Goal: Information Seeking & Learning: Find contact information

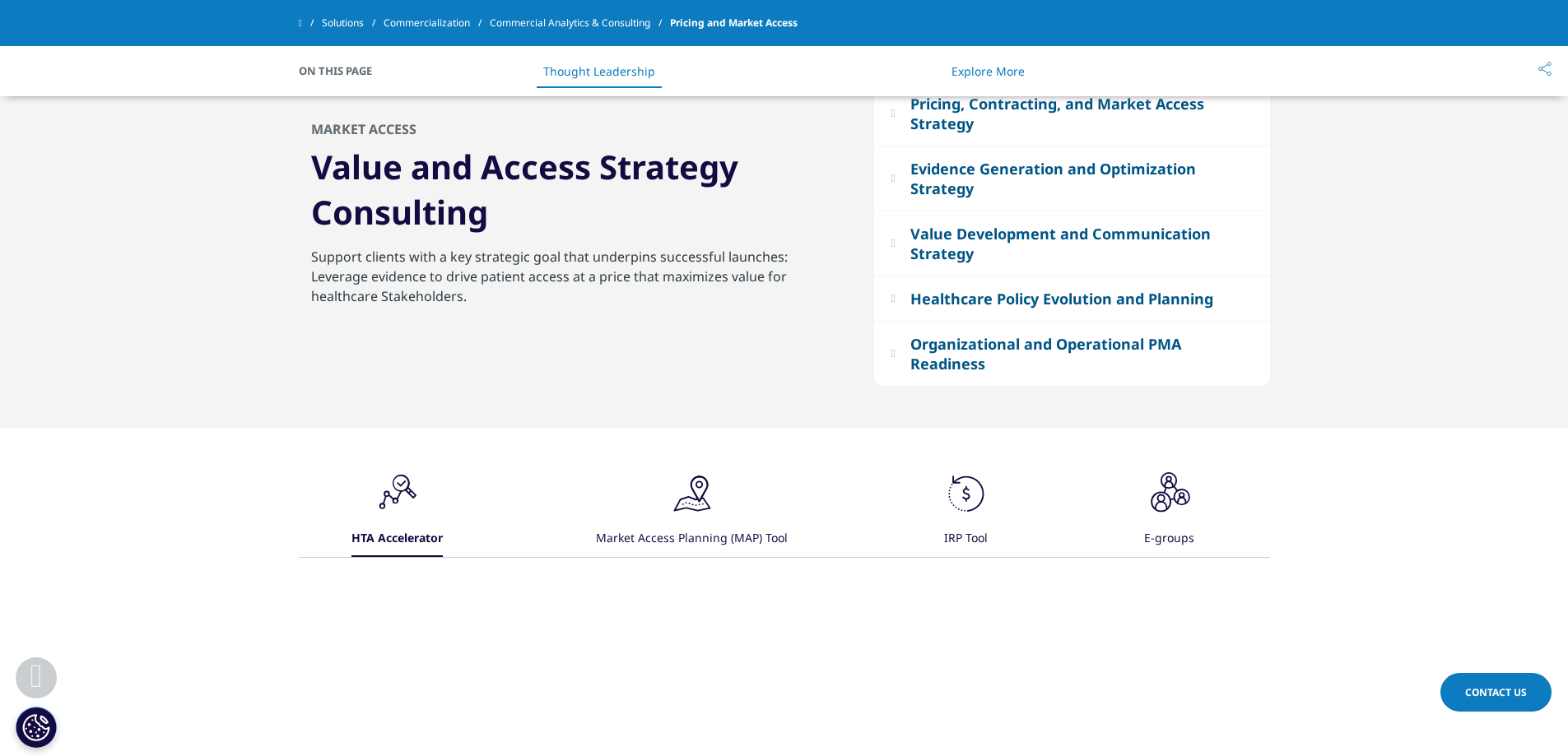
scroll to position [1481, 0]
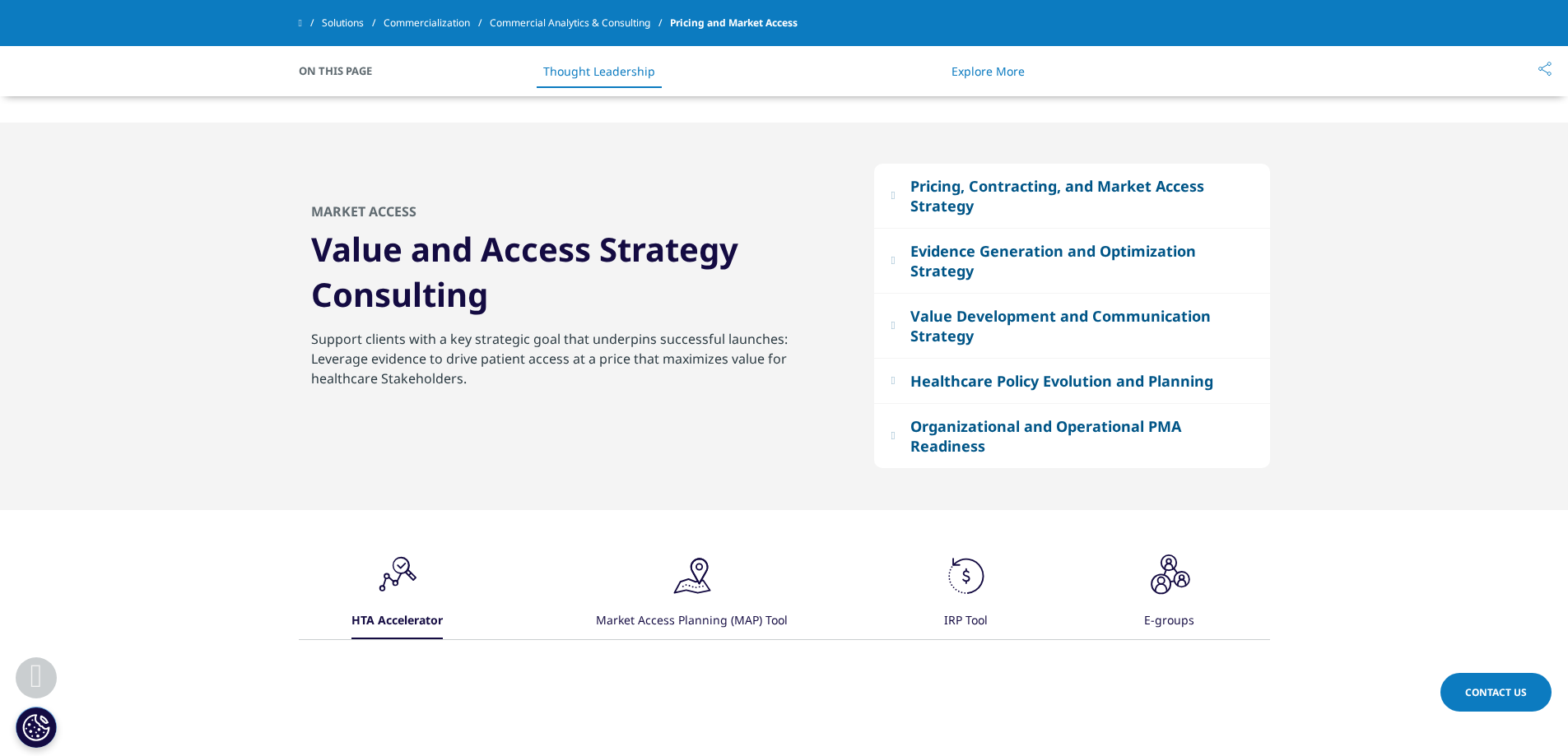
click at [895, 257] on em at bounding box center [893, 260] width 4 height 11
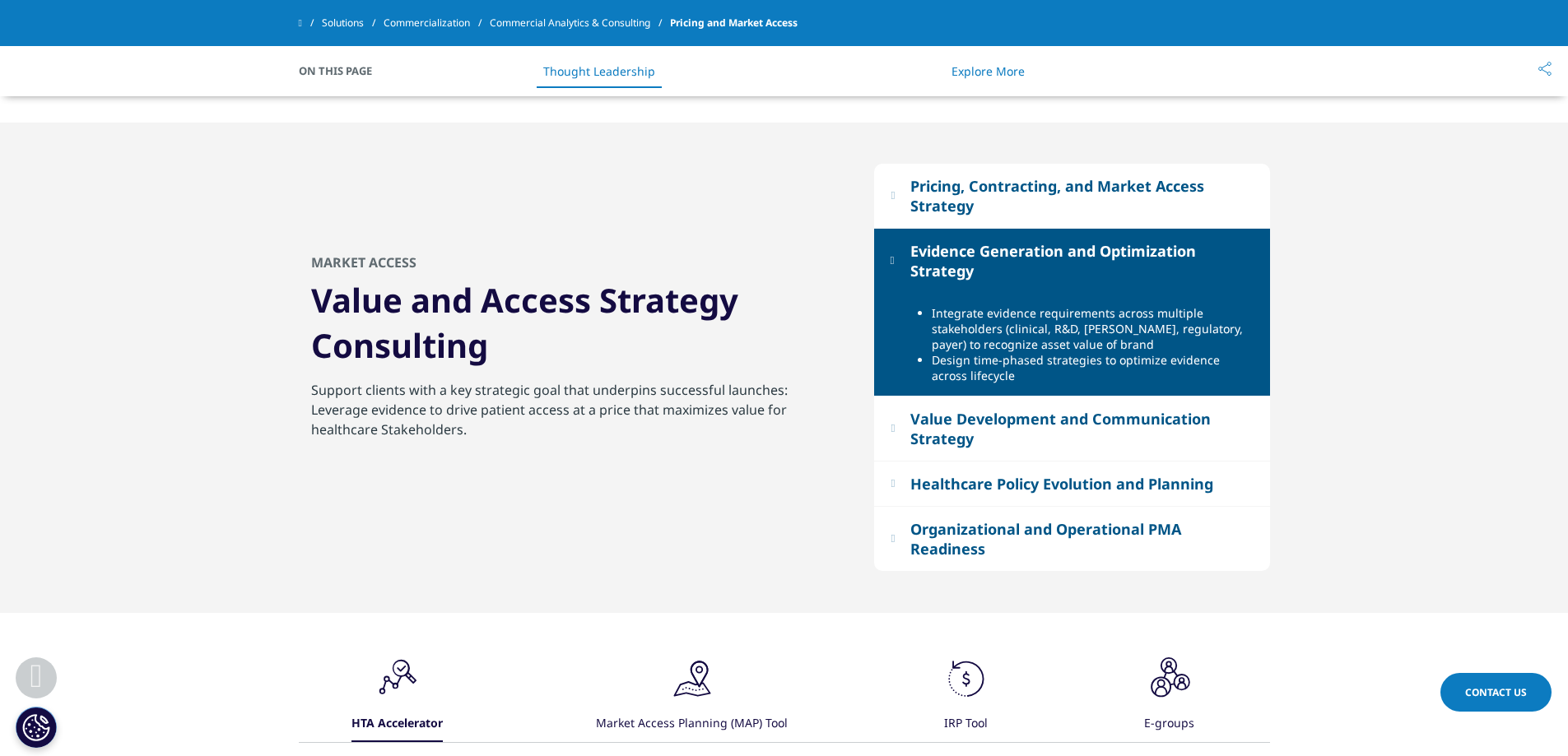
click at [895, 257] on em at bounding box center [893, 260] width 4 height 11
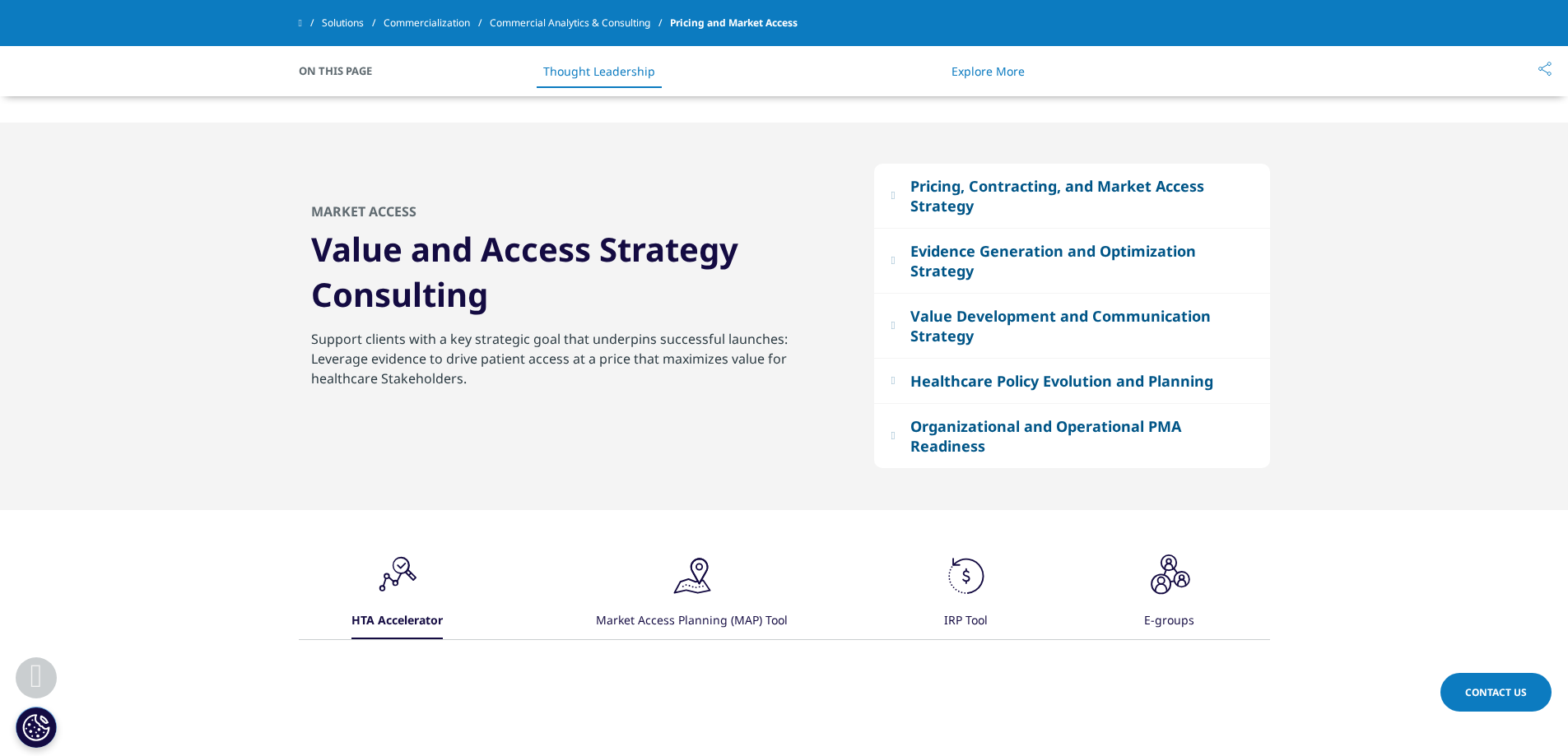
click at [901, 374] on button "Healthcare Policy Evolution and Planning" at bounding box center [1072, 381] width 396 height 45
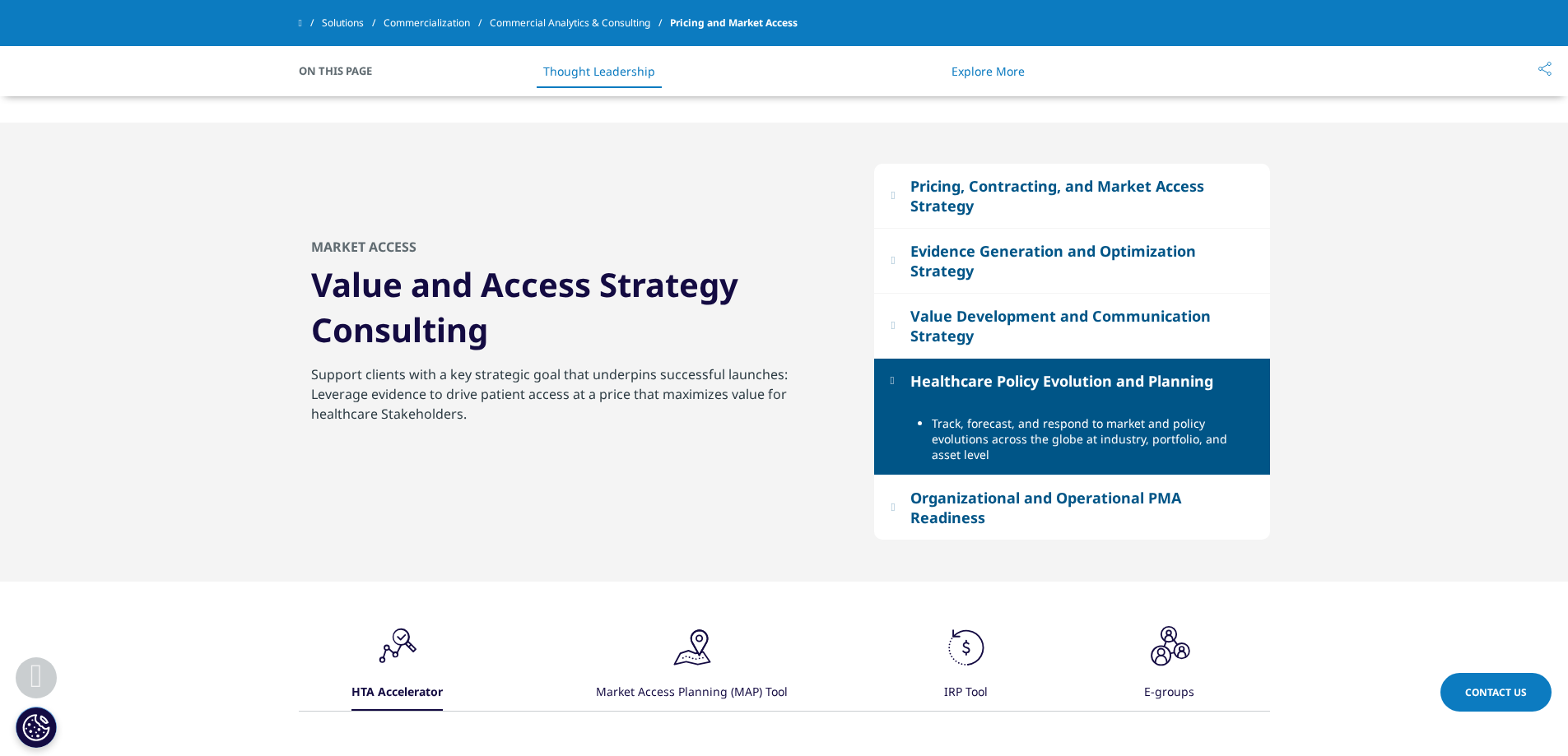
click at [901, 374] on button "Healthcare Policy Evolution and Planning" at bounding box center [1072, 381] width 396 height 45
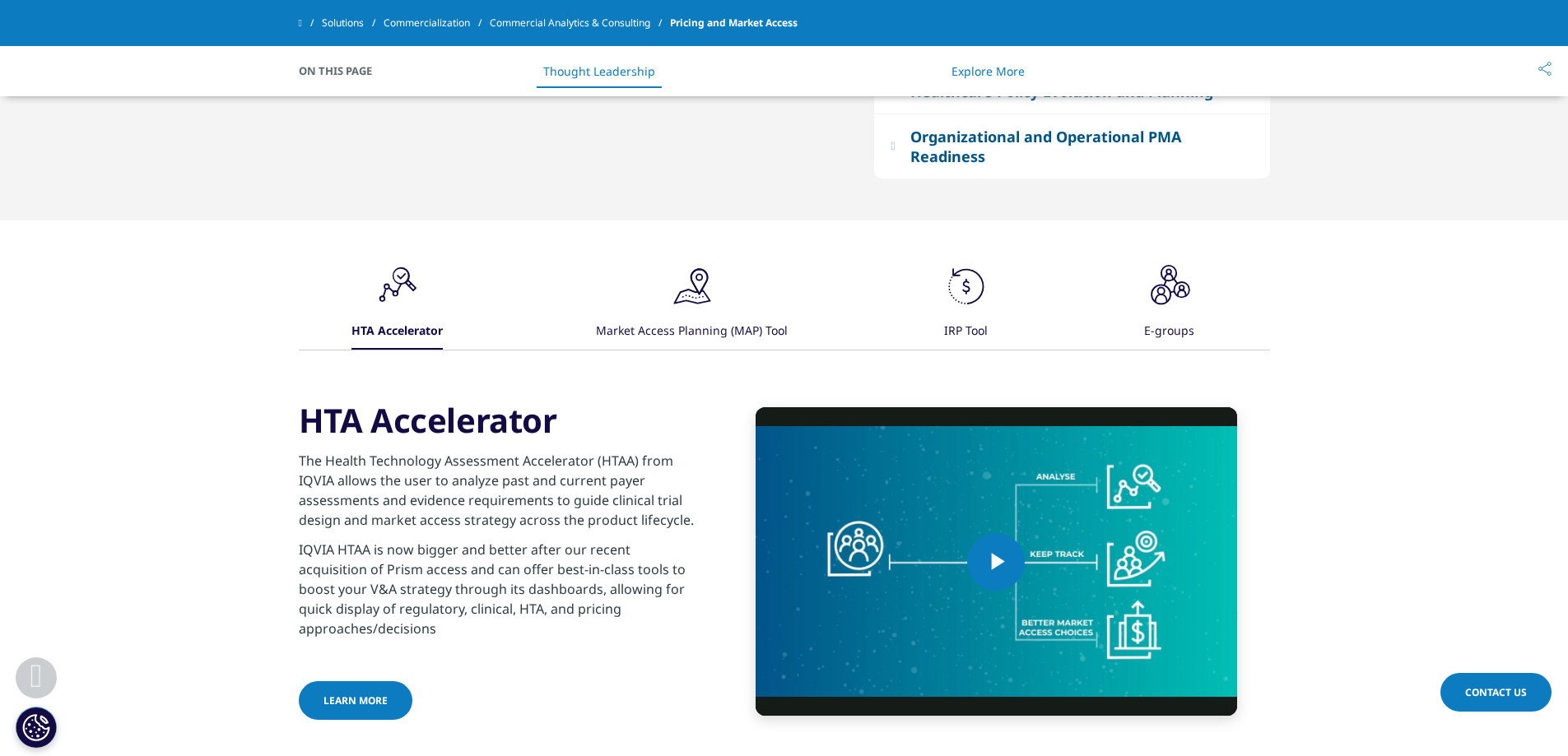
scroll to position [1810, 0]
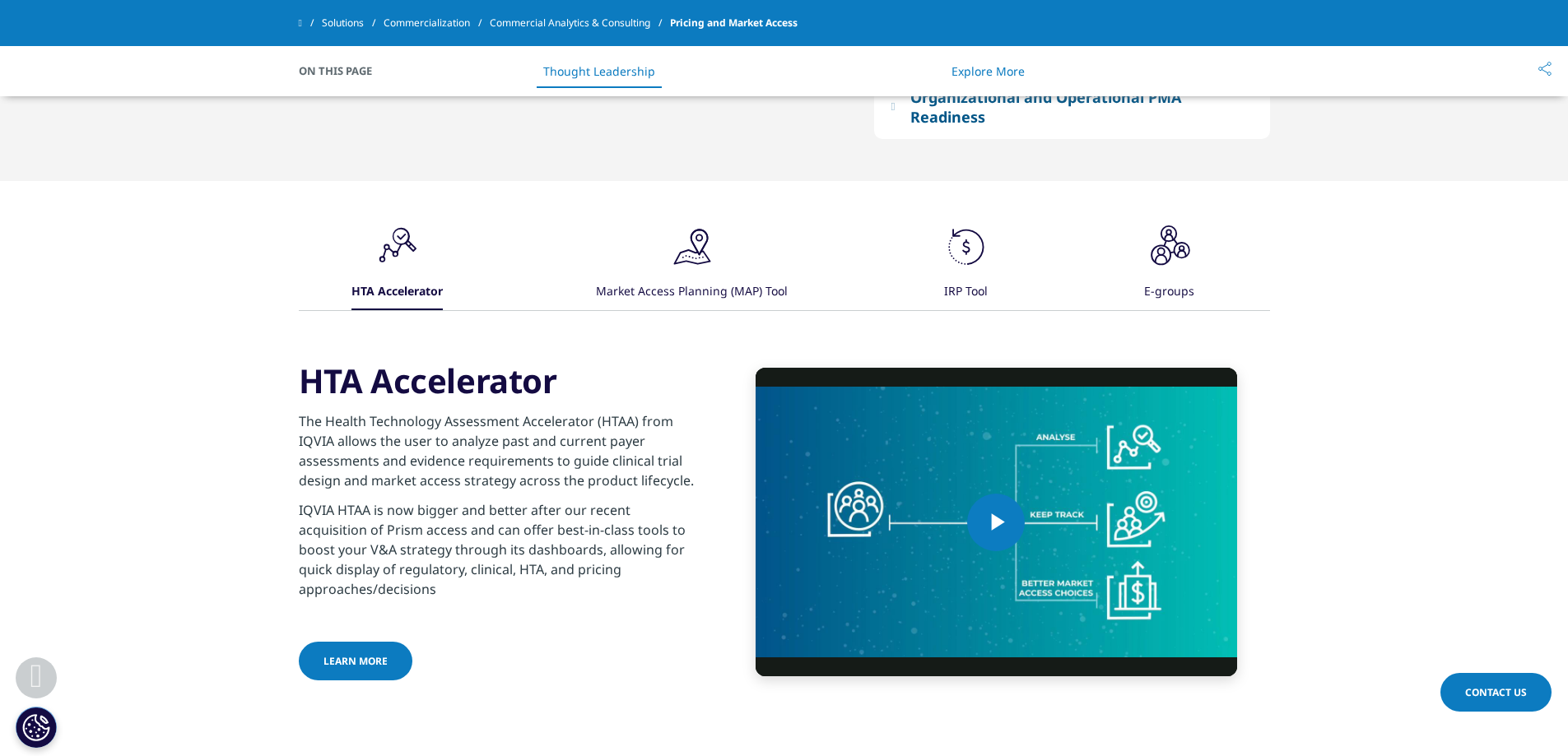
click at [696, 266] on icon ".cls-1{fill:#231f20;}" at bounding box center [692, 247] width 49 height 49
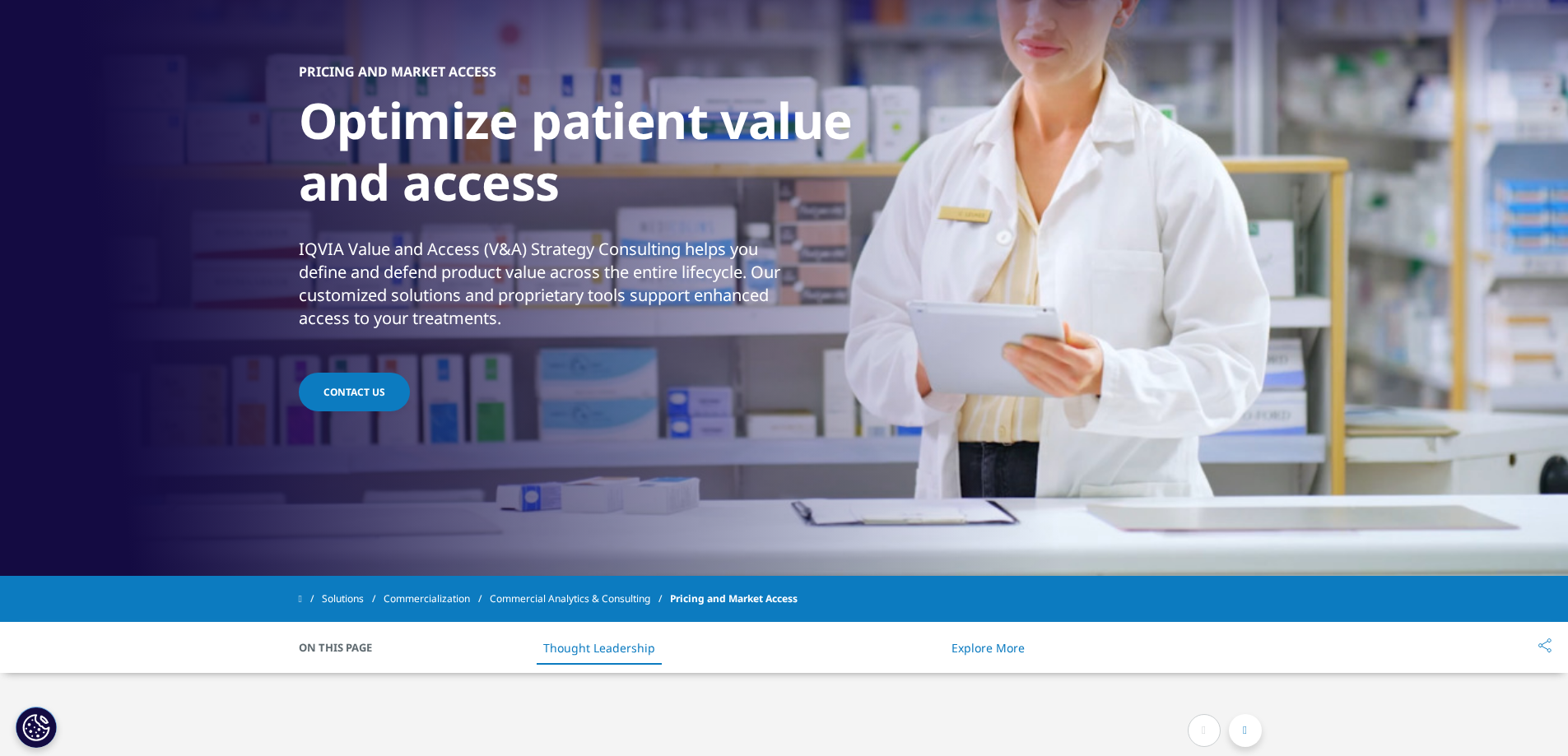
scroll to position [0, 0]
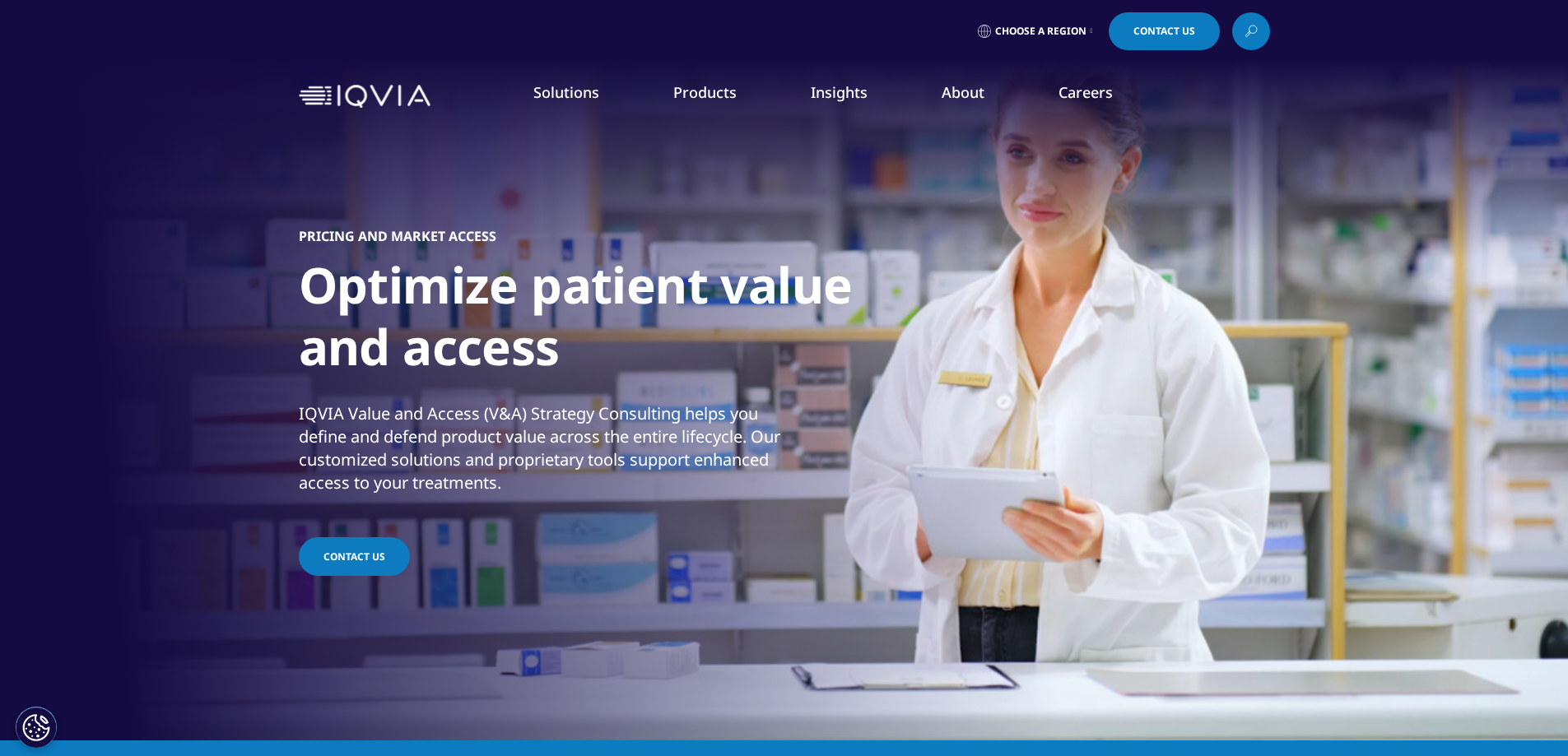
click at [700, 85] on link "Products" at bounding box center [705, 92] width 63 height 20
click at [497, 405] on link "Executive Team" at bounding box center [632, 409] width 374 height 18
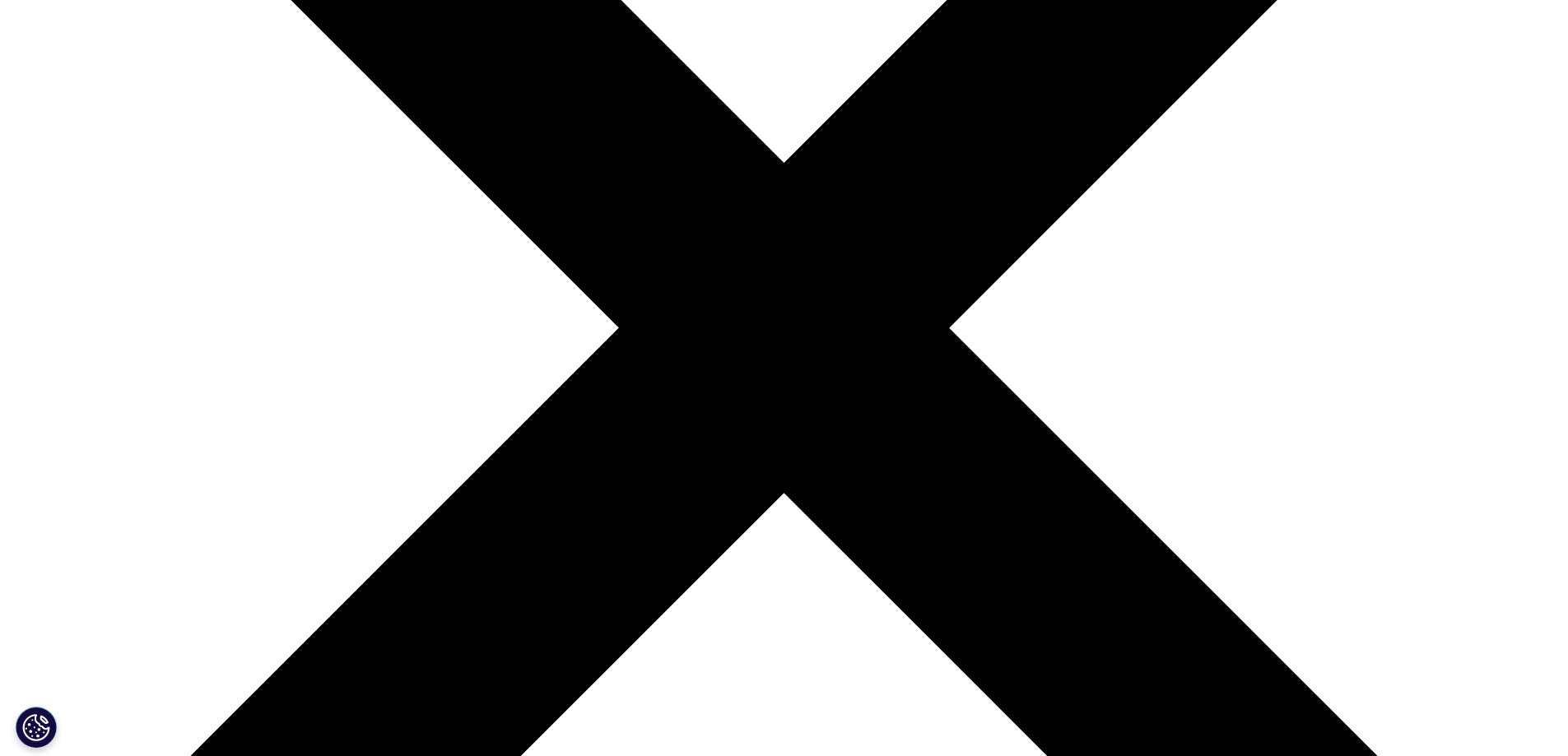
scroll to position [658, 0]
